Goal: Find specific page/section: Find specific page/section

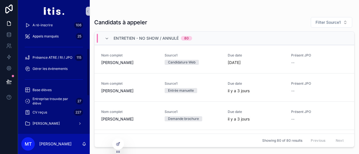
scroll to position [61, 0]
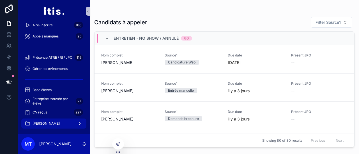
click at [79, 124] on icon "scrollable content" at bounding box center [80, 124] width 4 height 4
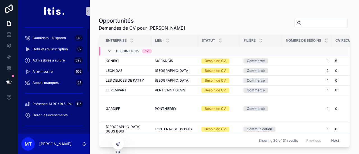
scroll to position [14, 0]
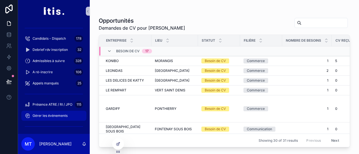
click at [65, 114] on span "Gérer les évènements" at bounding box center [50, 116] width 35 height 4
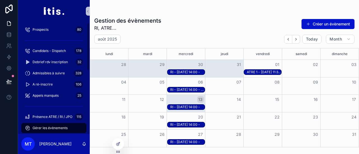
scroll to position [2, 0]
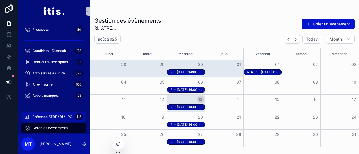
click at [51, 115] on span "Présence ATRE / RI / JPO" at bounding box center [53, 117] width 40 height 4
